Goal: Task Accomplishment & Management: Manage account settings

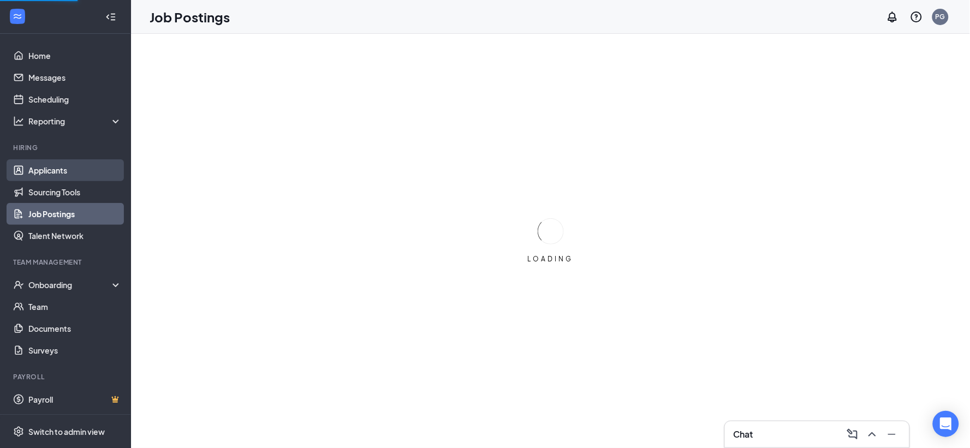
click at [57, 170] on link "Applicants" at bounding box center [74, 170] width 93 height 22
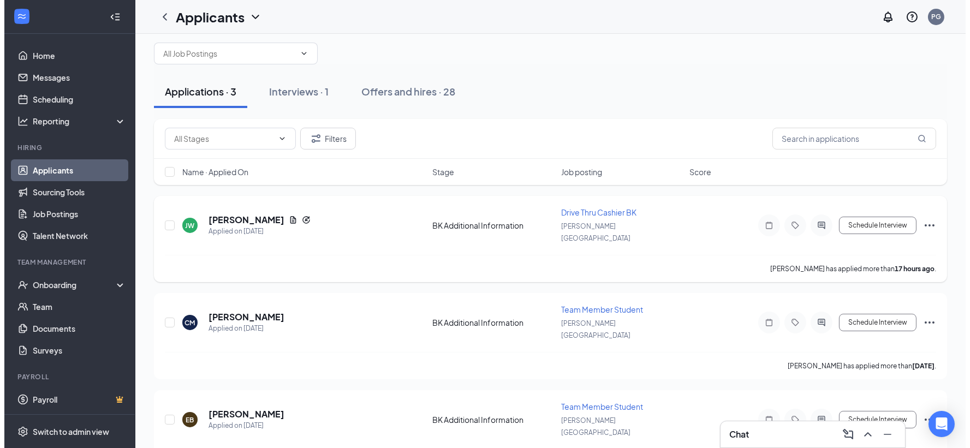
scroll to position [19, 0]
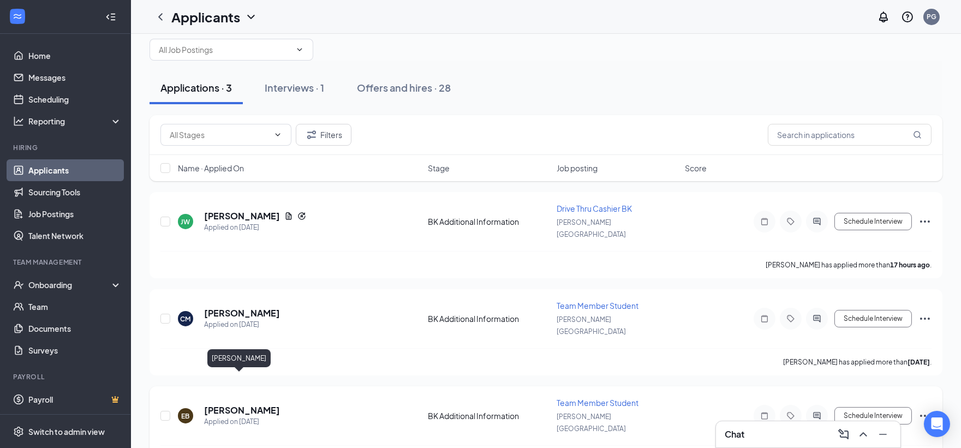
click at [243, 405] on h5 "[PERSON_NAME]" at bounding box center [242, 411] width 76 height 12
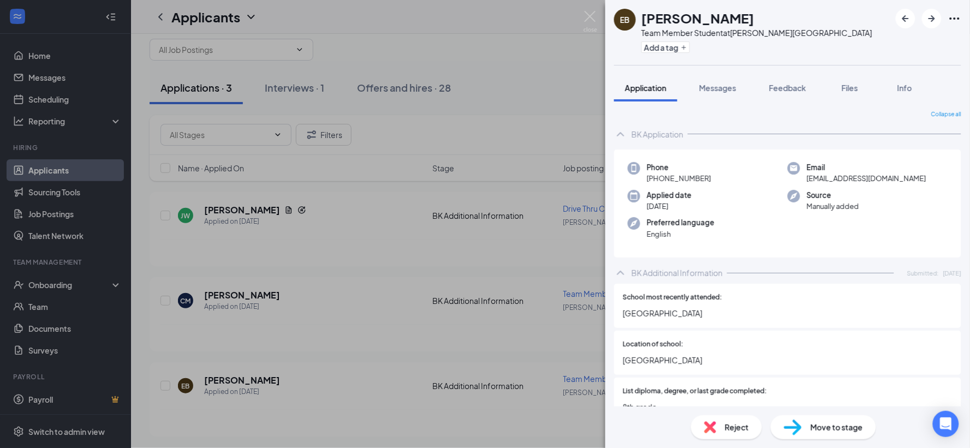
click at [516, 47] on div "EB [PERSON_NAME] Team Member Student at [PERSON_NAME][GEOGRAPHIC_DATA] Add a ta…" at bounding box center [485, 224] width 970 height 448
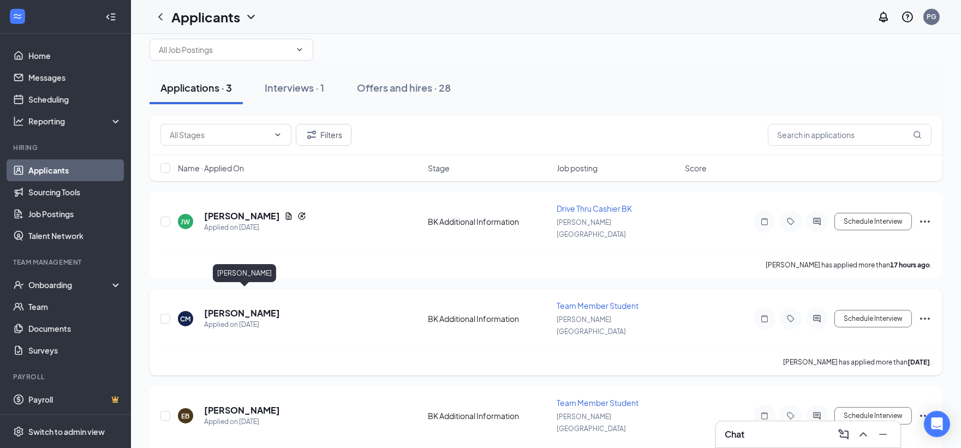
click at [263, 307] on h5 "[PERSON_NAME]" at bounding box center [242, 313] width 76 height 12
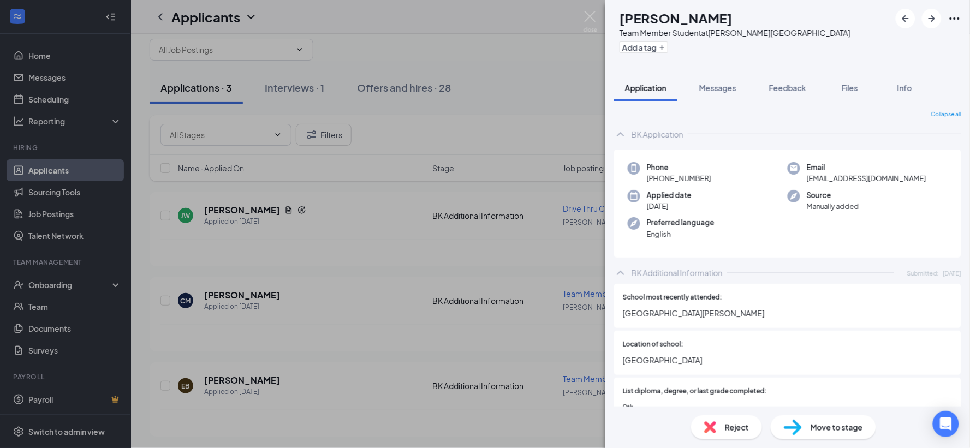
click at [210, 380] on div "[PERSON_NAME] Team Member Student at [PERSON_NAME][GEOGRAPHIC_DATA] Add a tag A…" at bounding box center [485, 224] width 970 height 448
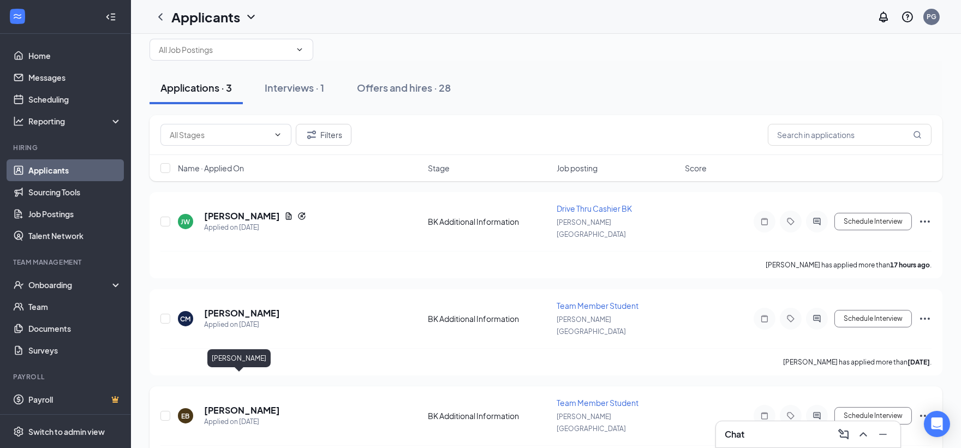
click at [225, 405] on h5 "[PERSON_NAME]" at bounding box center [242, 411] width 76 height 12
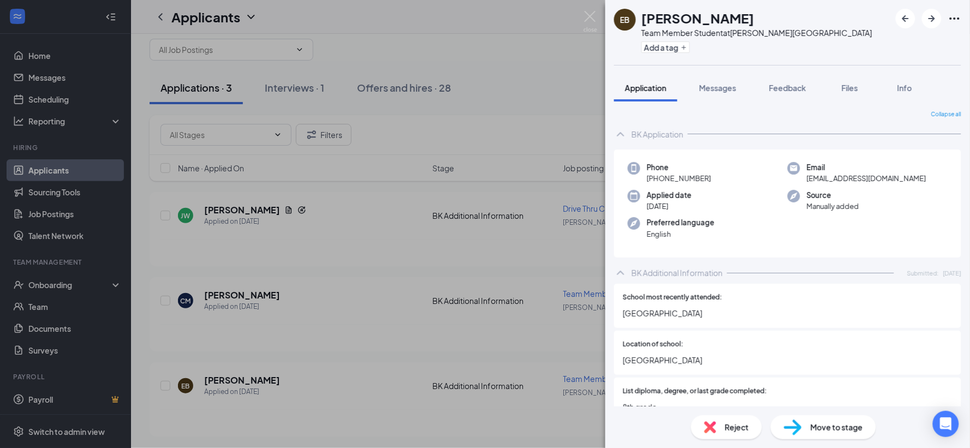
click at [237, 208] on div "EB [PERSON_NAME] Team Member Student at [PERSON_NAME][GEOGRAPHIC_DATA] Add a ta…" at bounding box center [485, 224] width 970 height 448
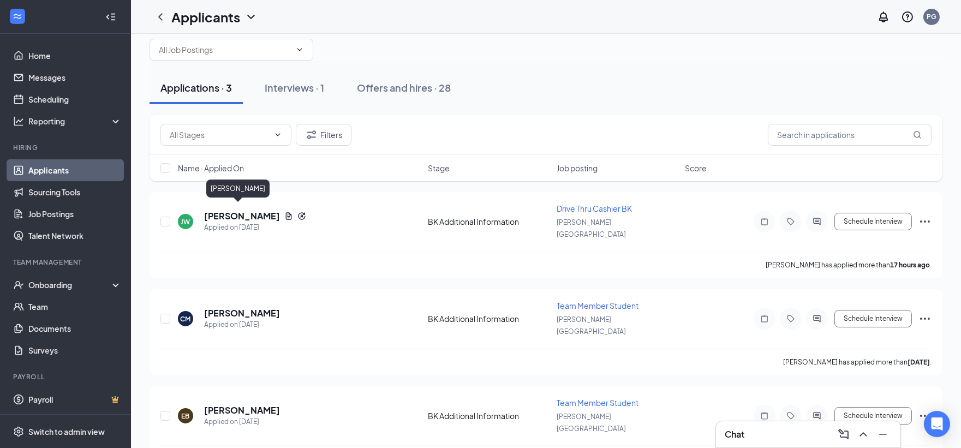
click at [237, 210] on h5 "[PERSON_NAME]" at bounding box center [242, 216] width 76 height 12
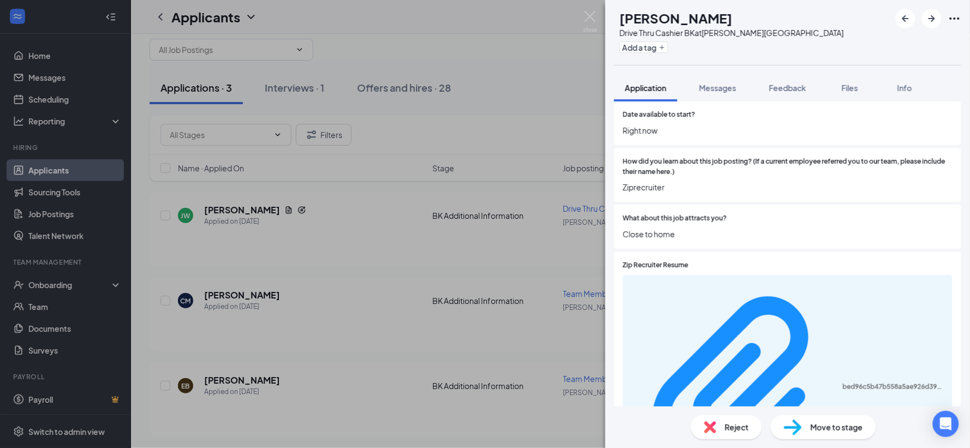
scroll to position [801, 0]
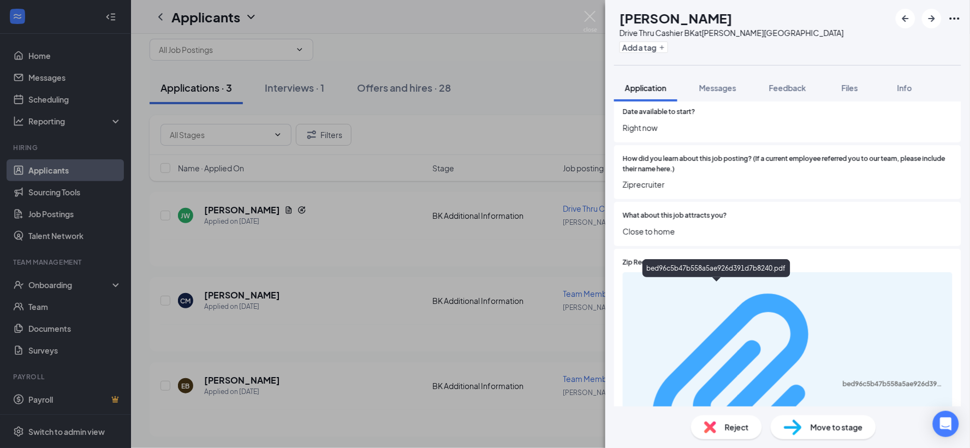
click at [843, 380] on div "bed96c5b47b558a5ae926d391d7b8240.pdf" at bounding box center [894, 384] width 103 height 9
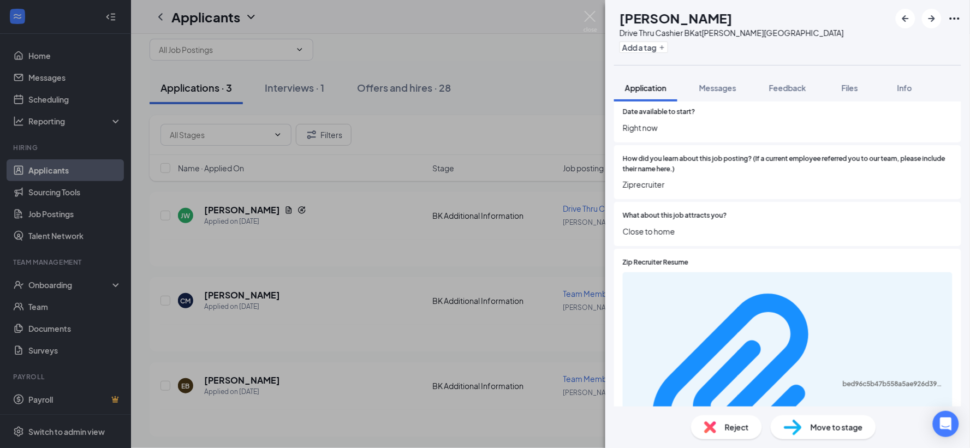
scroll to position [798, 0]
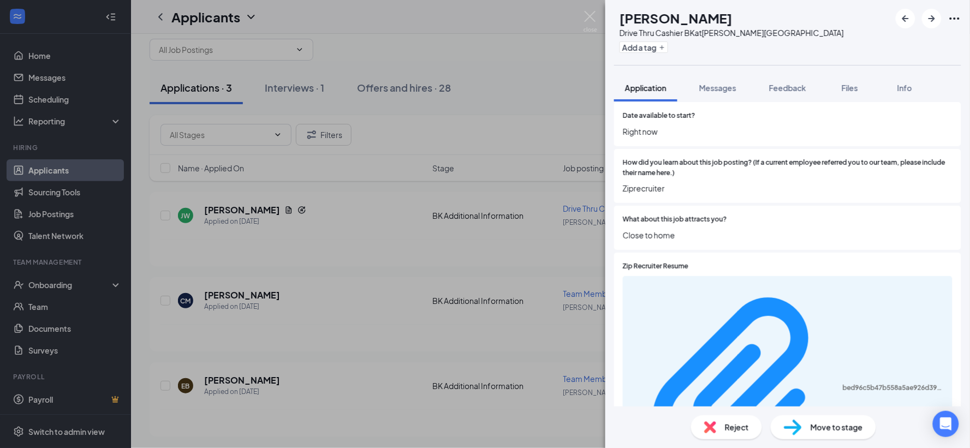
click at [739, 430] on span "Reject" at bounding box center [737, 427] width 24 height 12
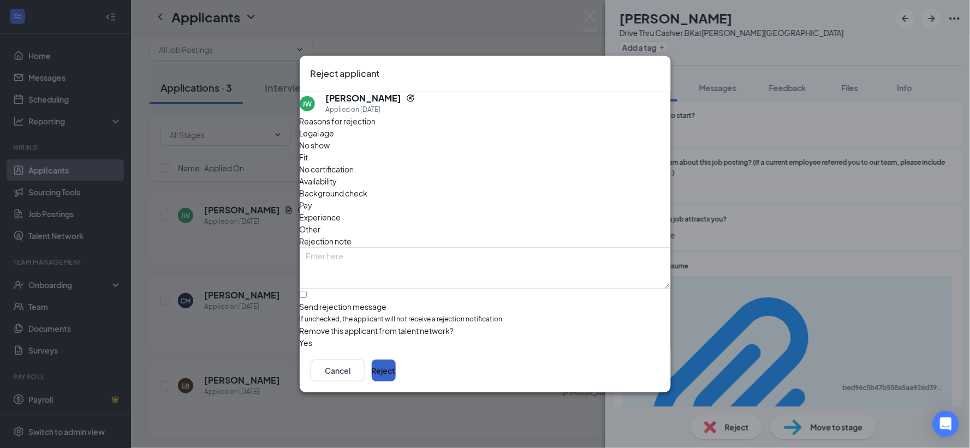
click at [396, 366] on button "Reject" at bounding box center [384, 371] width 24 height 22
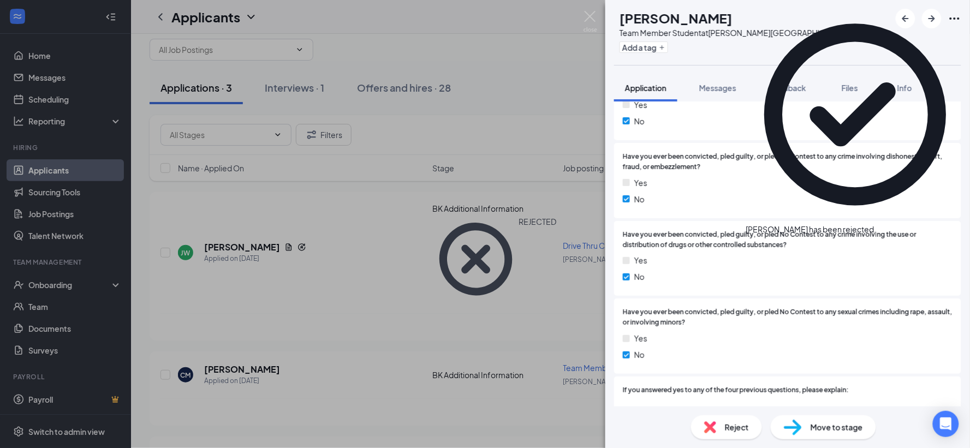
scroll to position [759, 0]
